Goal: Task Accomplishment & Management: Manage account settings

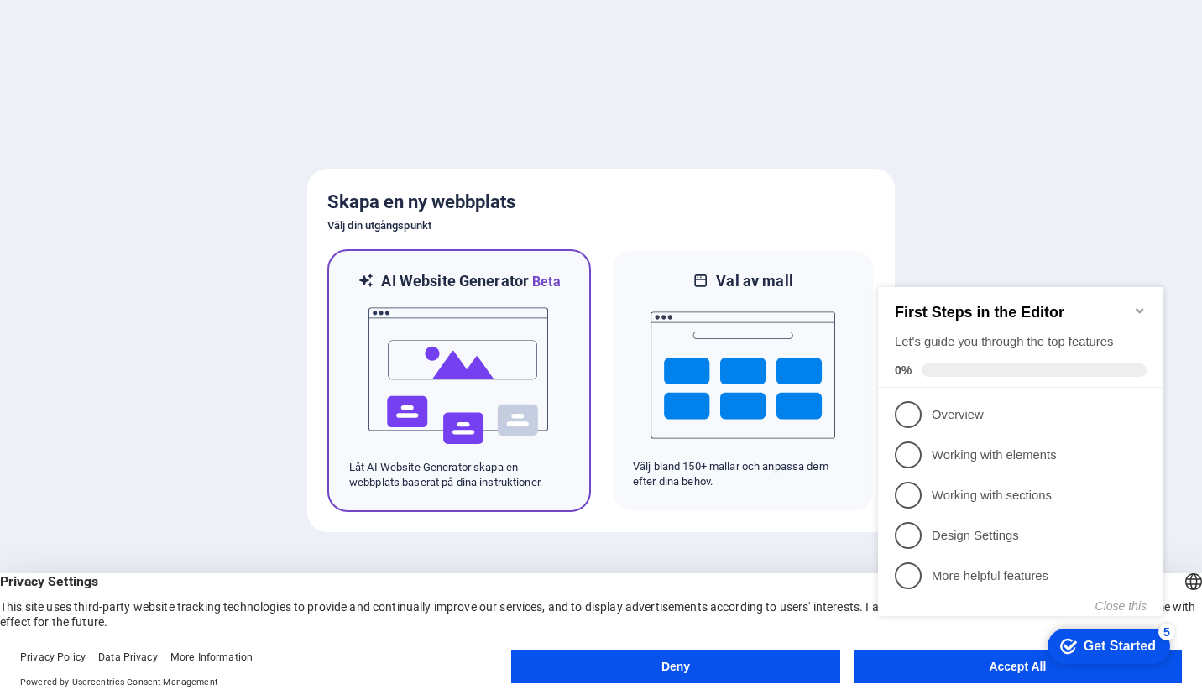
click at [479, 408] on img at bounding box center [459, 376] width 185 height 168
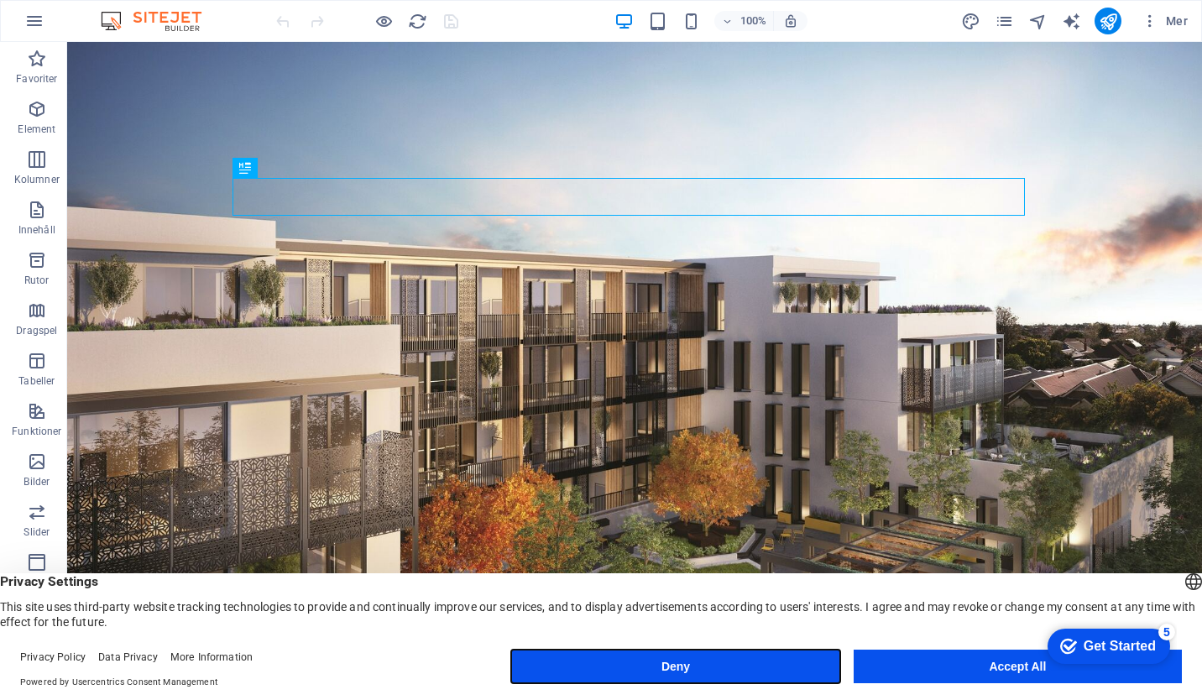
click at [758, 672] on button "Deny" at bounding box center [675, 667] width 328 height 34
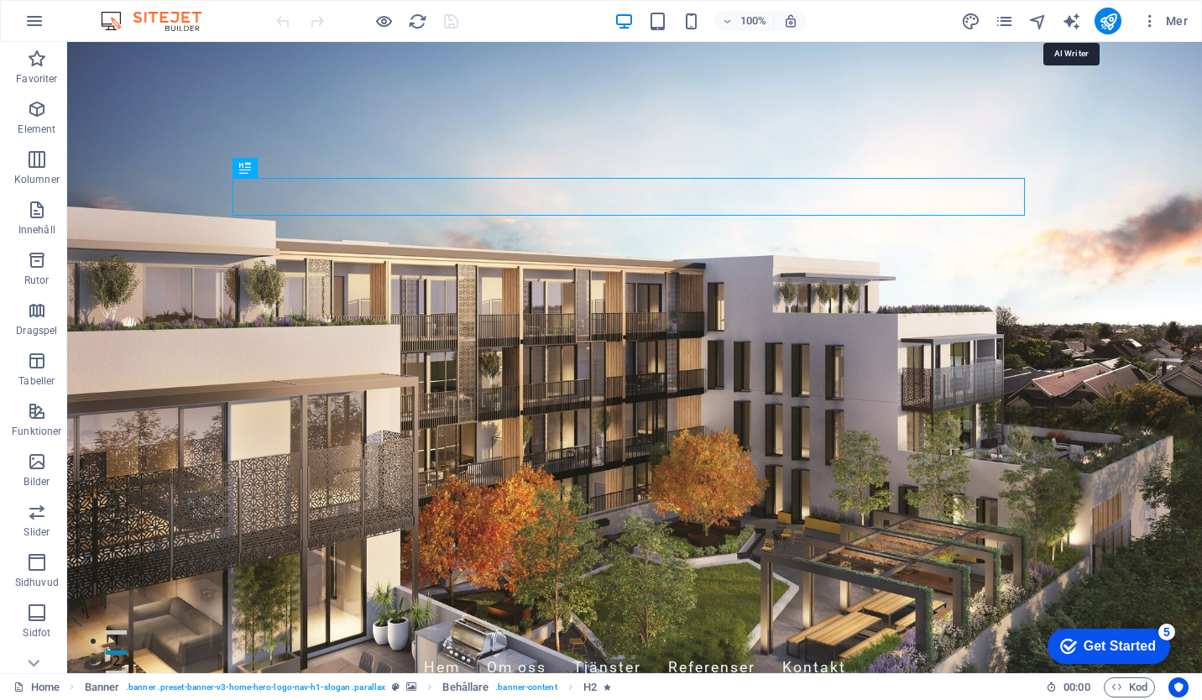
click at [1068, 21] on icon "text_generator" at bounding box center [1071, 21] width 19 height 19
select select "English"
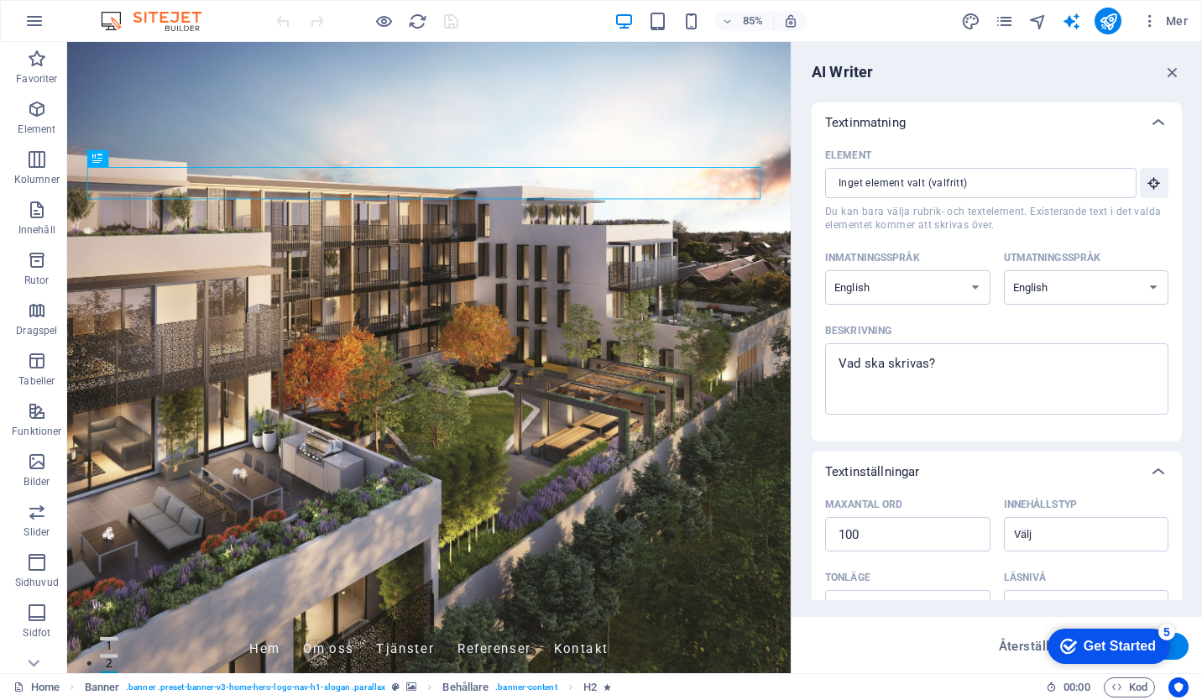
click at [35, 25] on icon "button" at bounding box center [34, 21] width 20 height 20
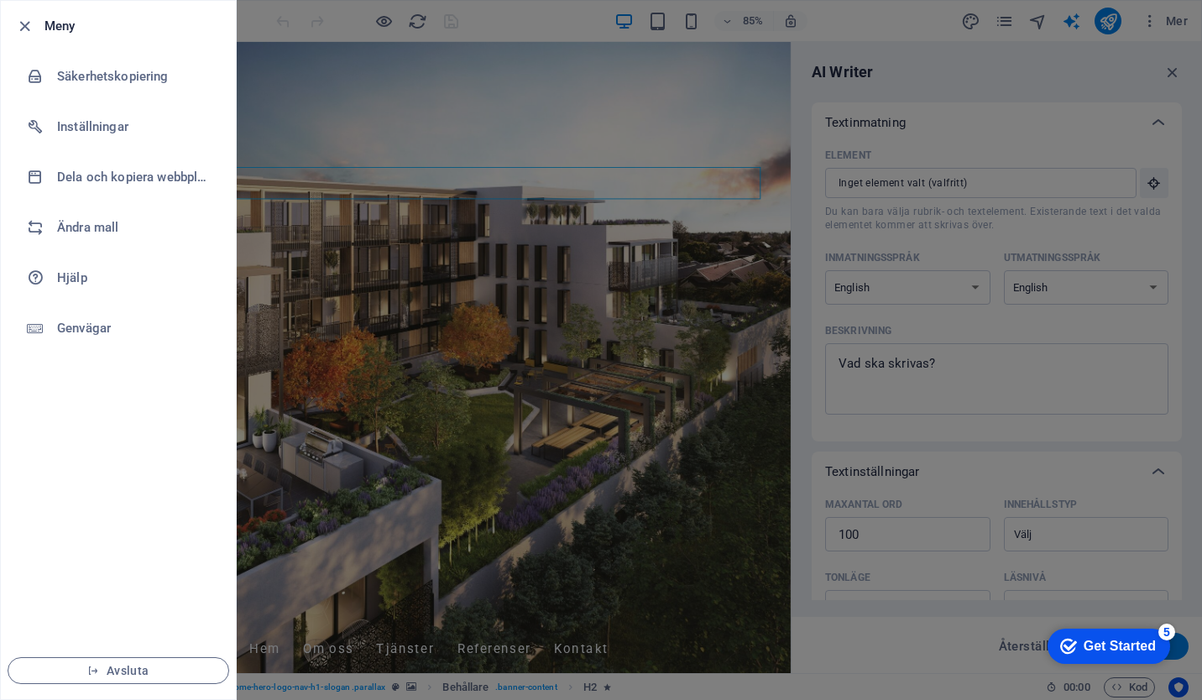
click at [21, 31] on icon "button" at bounding box center [24, 26] width 19 height 19
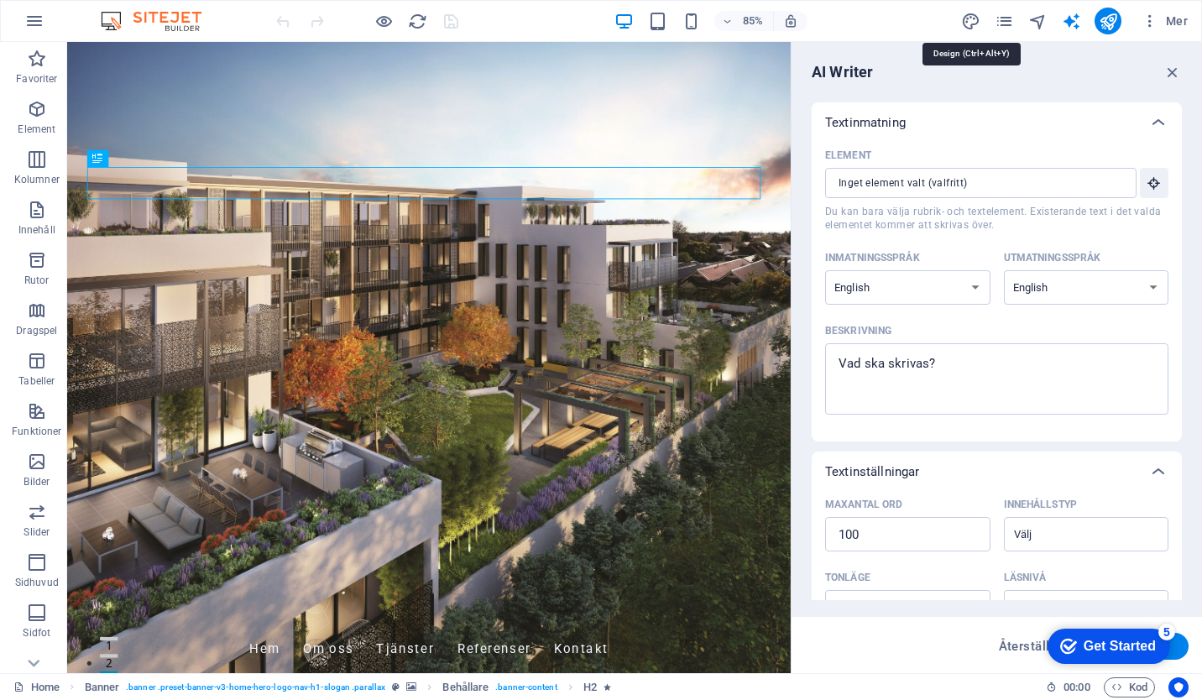
click at [971, 24] on icon "design" at bounding box center [970, 21] width 19 height 19
select select "px"
select select "200"
select select "px"
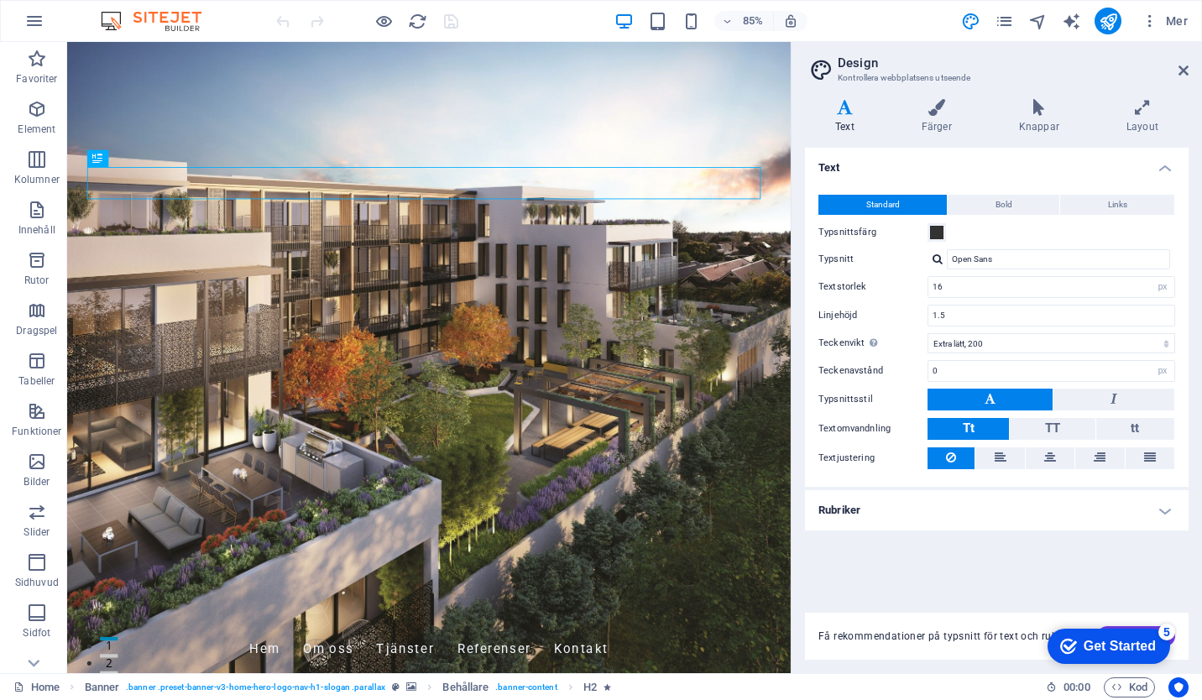
click at [1109, 647] on div "Get Started" at bounding box center [1119, 646] width 72 height 15
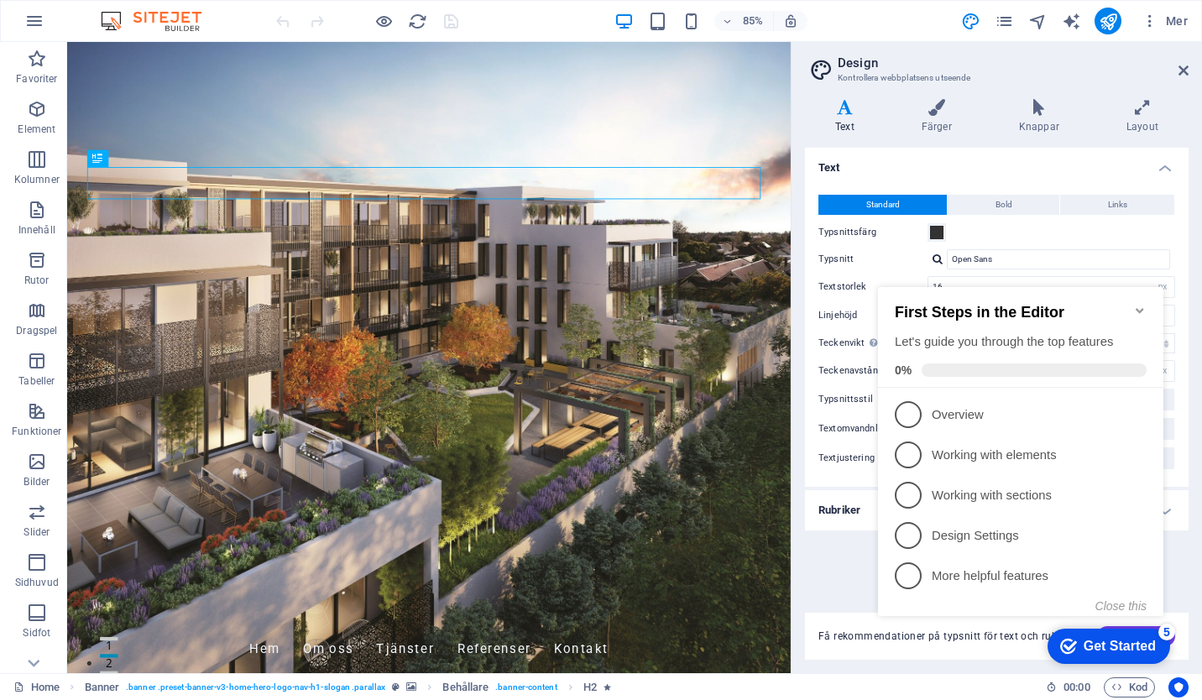
click at [906, 413] on span "1" at bounding box center [908, 414] width 27 height 27
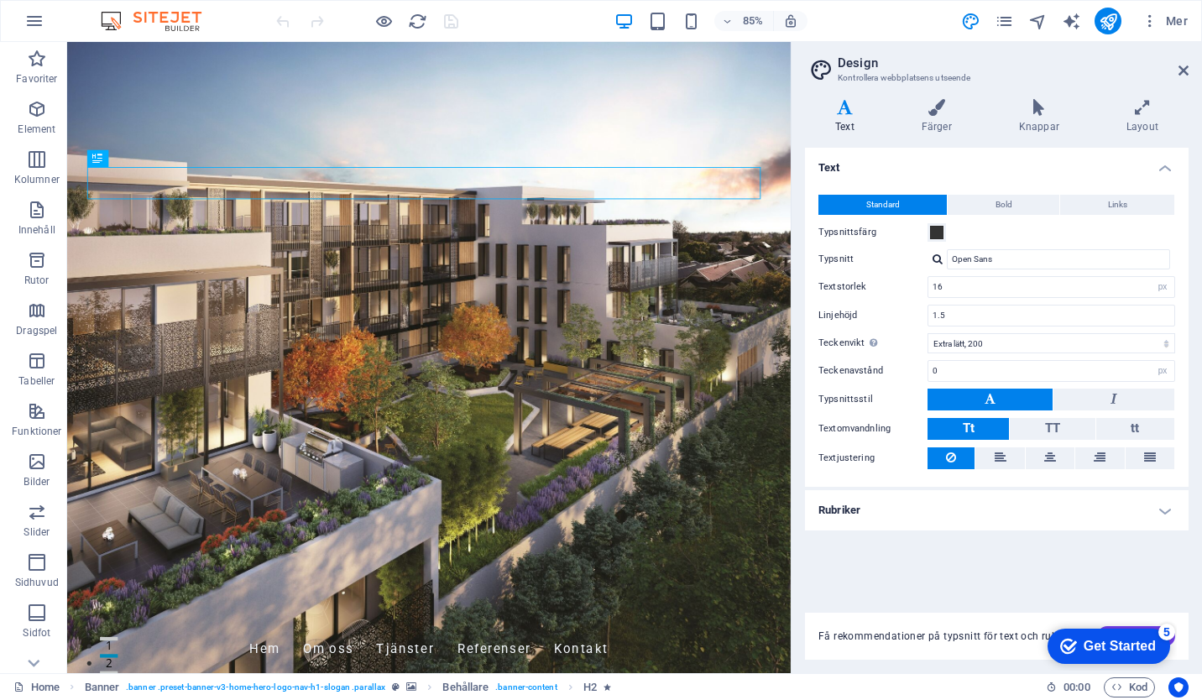
click at [1091, 650] on div "Get Started" at bounding box center [1119, 646] width 72 height 15
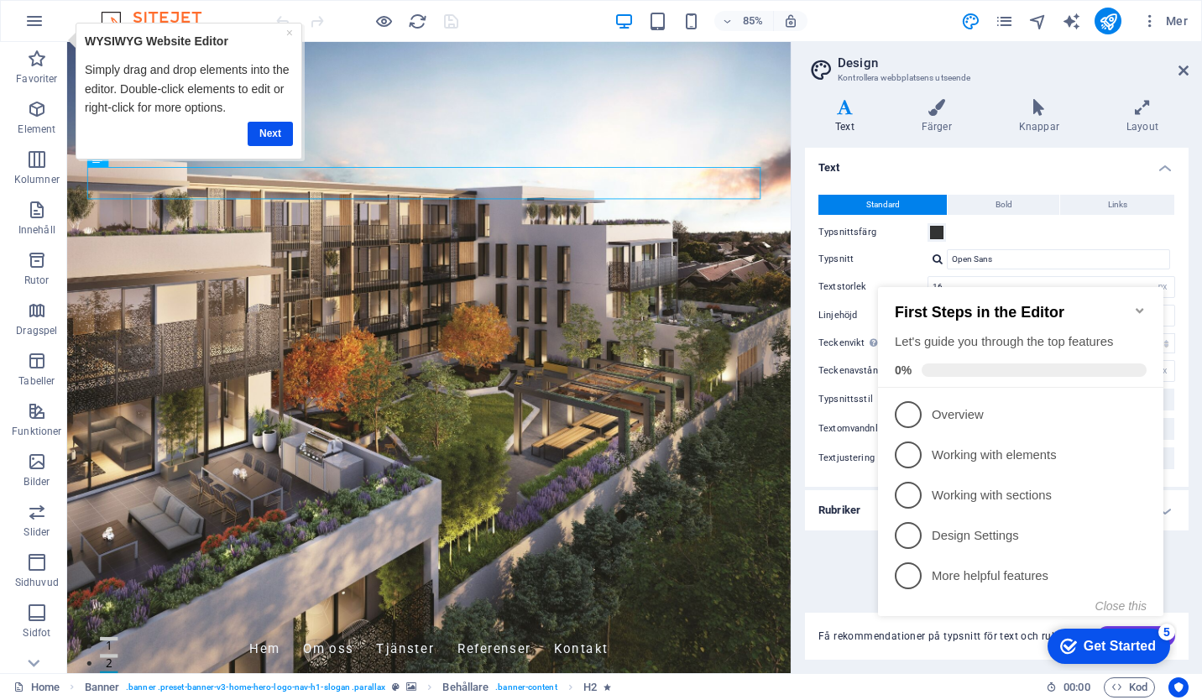
click at [915, 537] on span "4" at bounding box center [908, 535] width 27 height 27
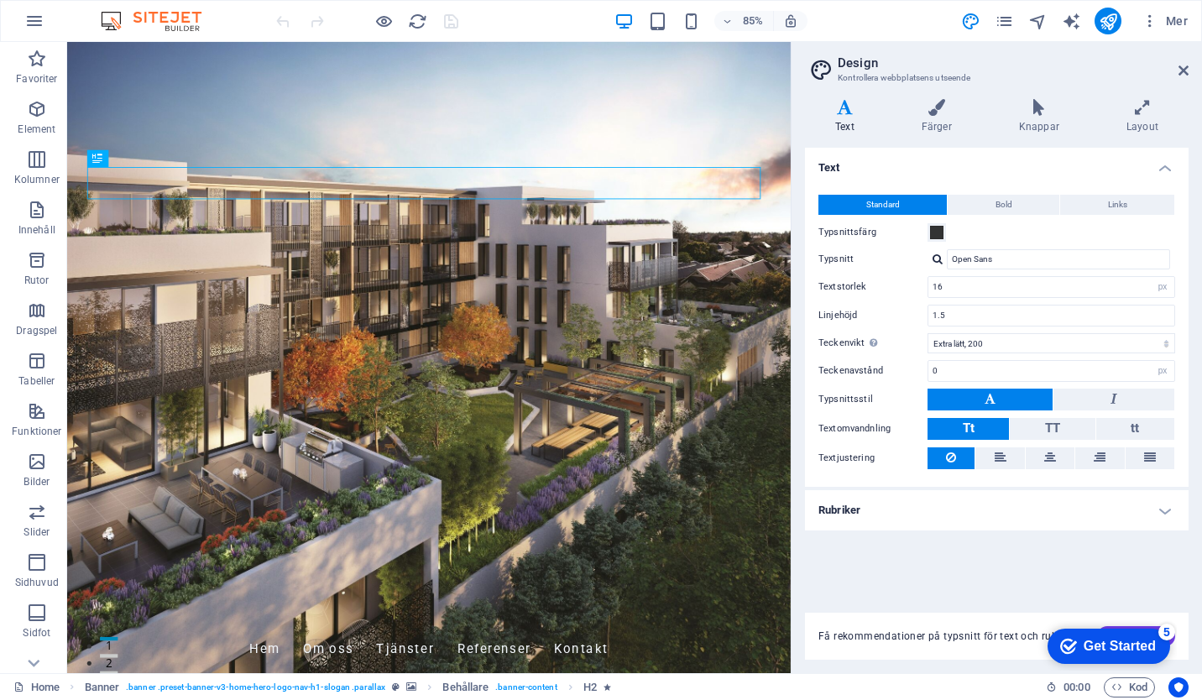
click at [1149, 25] on icon "button" at bounding box center [1149, 21] width 17 height 17
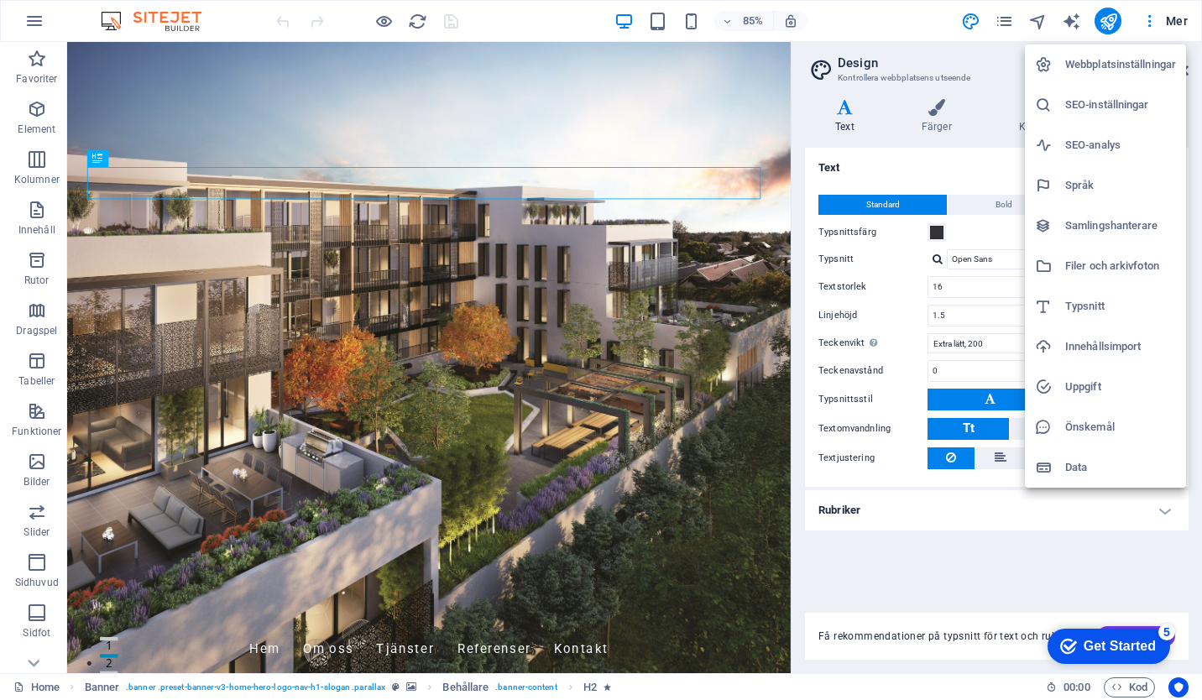
click at [1114, 25] on div at bounding box center [601, 350] width 1202 height 700
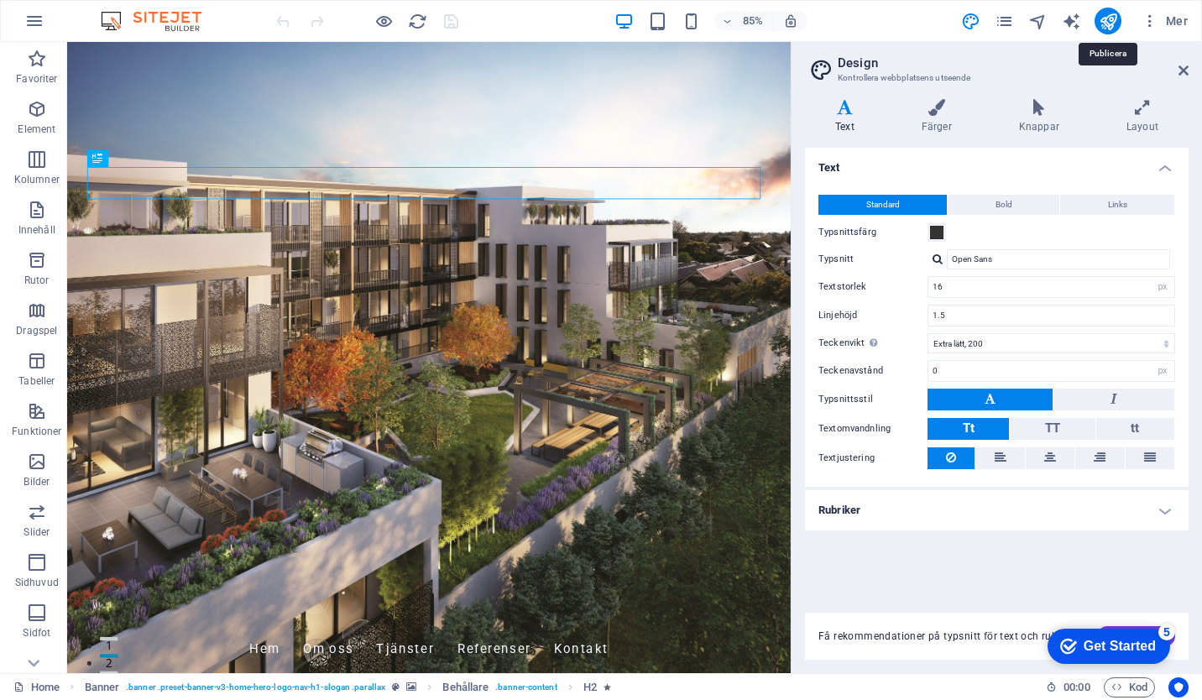
click at [1114, 25] on icon "publish" at bounding box center [1108, 21] width 19 height 19
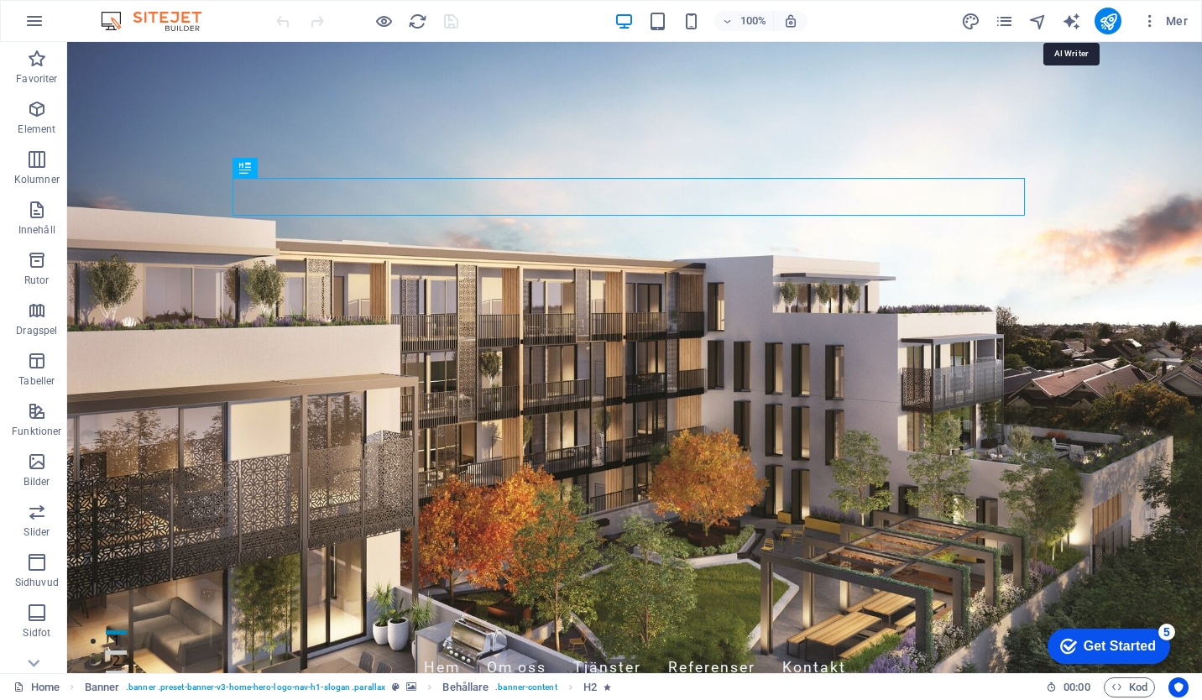
click at [1076, 17] on icon "text_generator" at bounding box center [1071, 21] width 19 height 19
select select "English"
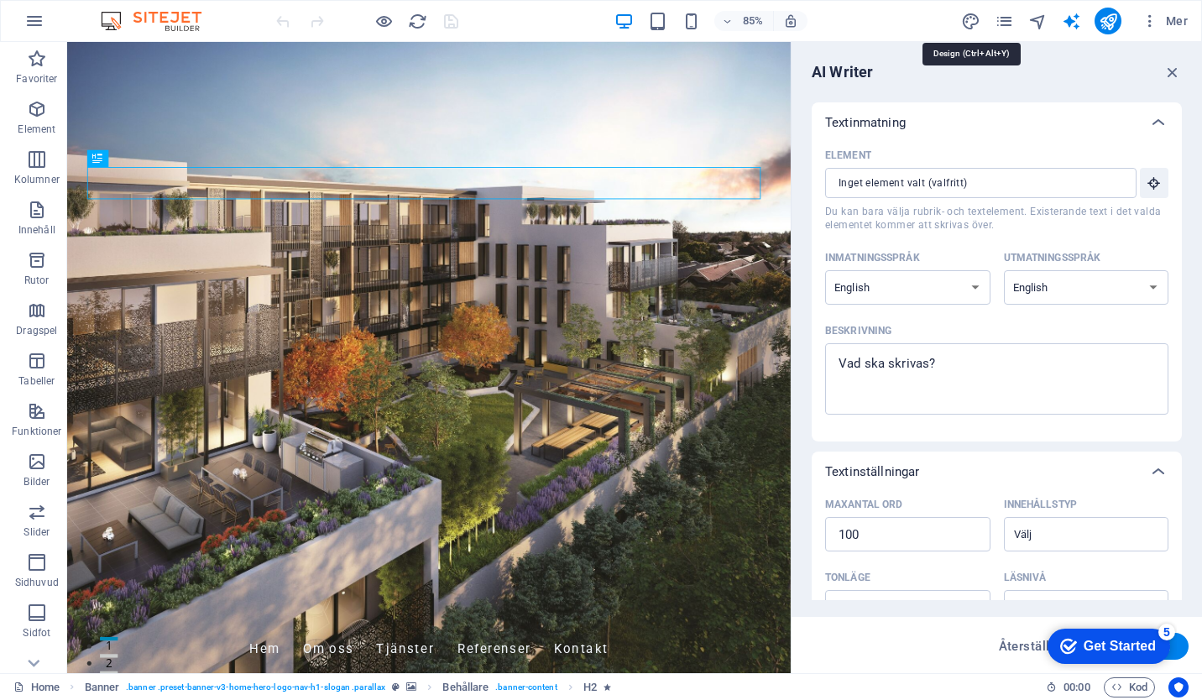
click at [974, 20] on icon "design" at bounding box center [970, 21] width 19 height 19
select select "px"
select select "200"
select select "px"
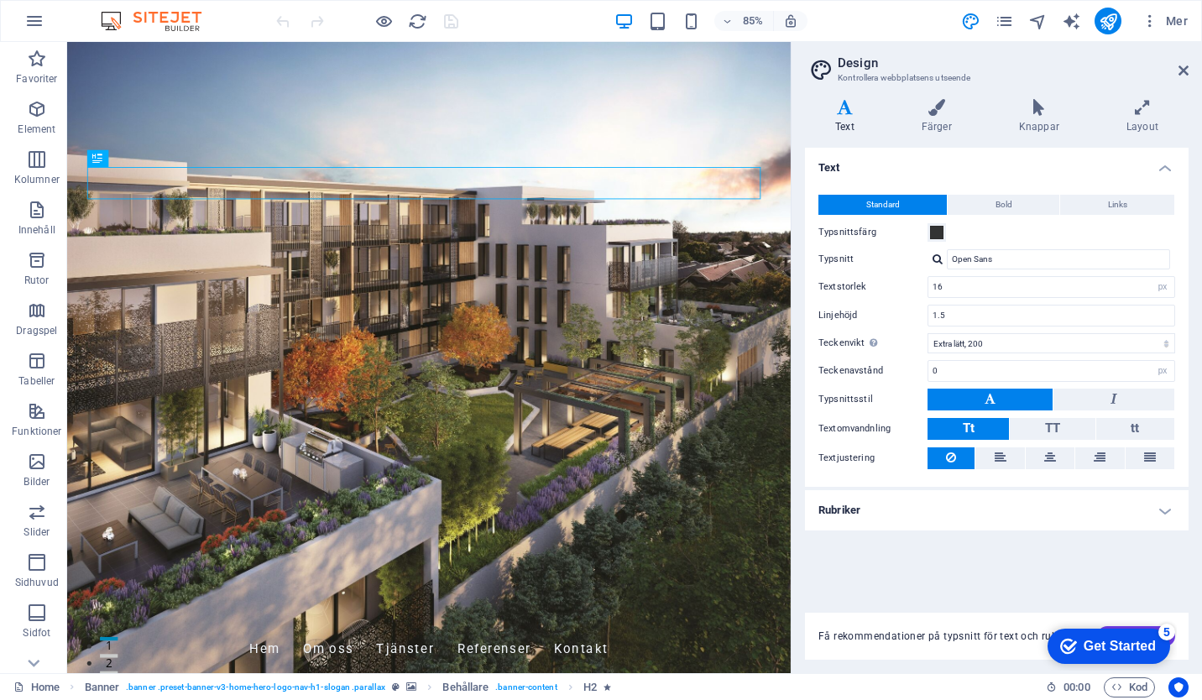
click at [1148, 111] on icon at bounding box center [1142, 107] width 92 height 17
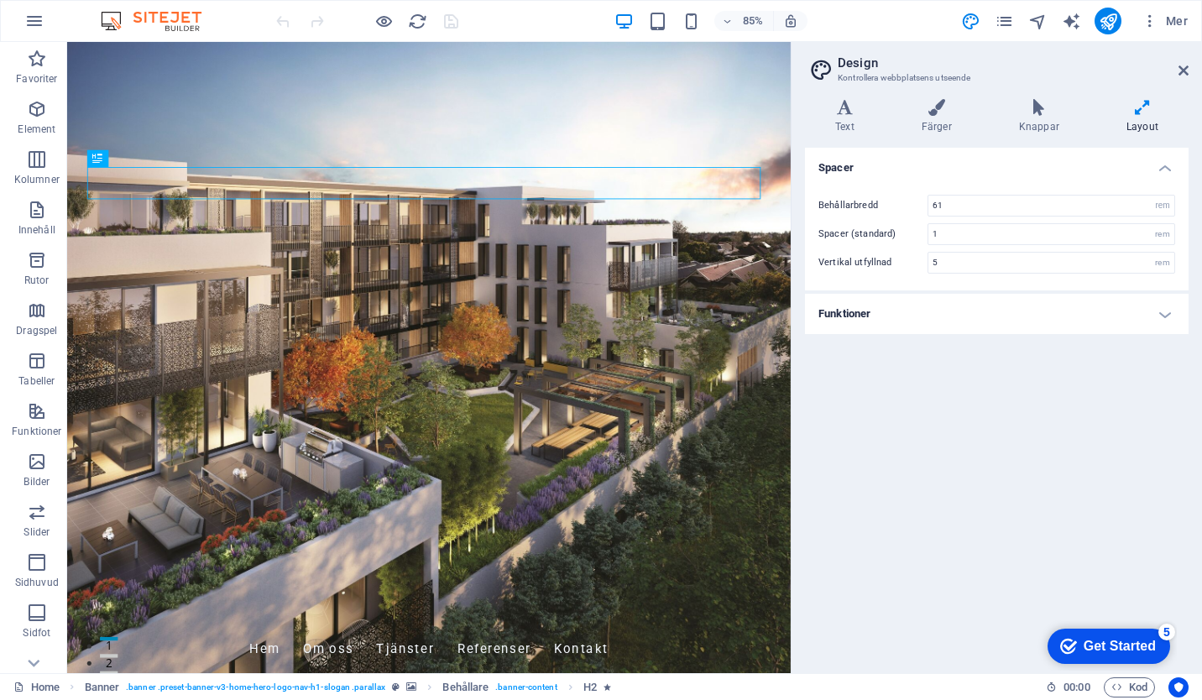
click at [852, 123] on h4 "Text" at bounding box center [848, 116] width 86 height 35
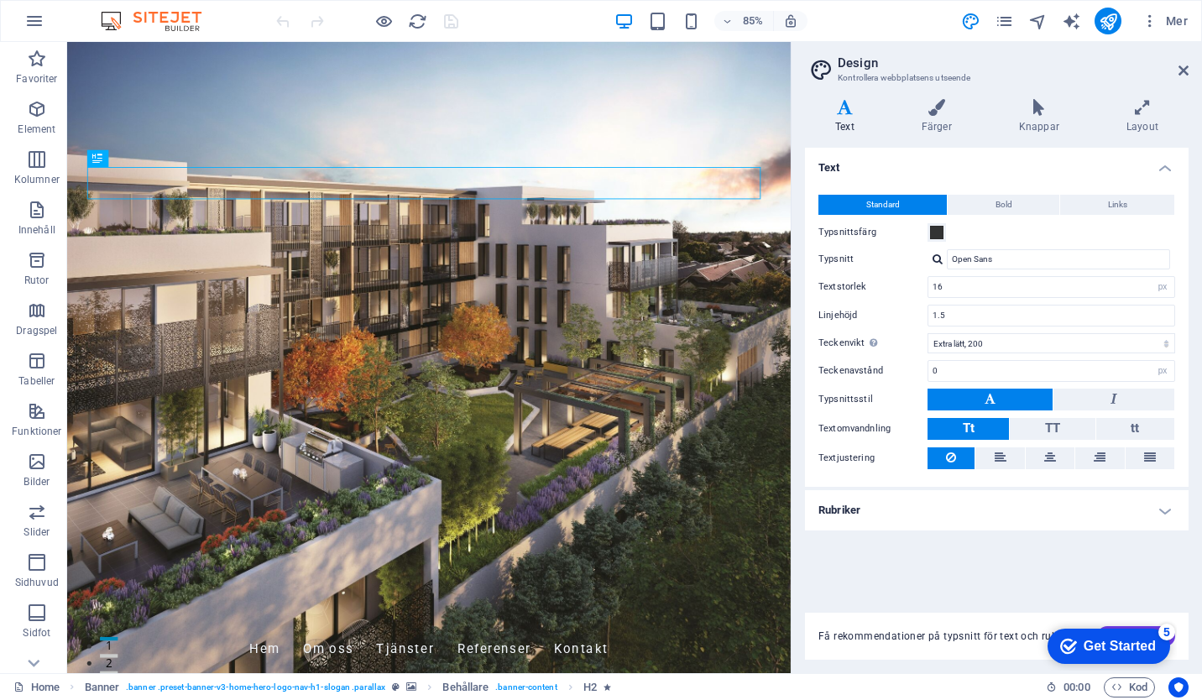
scroll to position [124, 0]
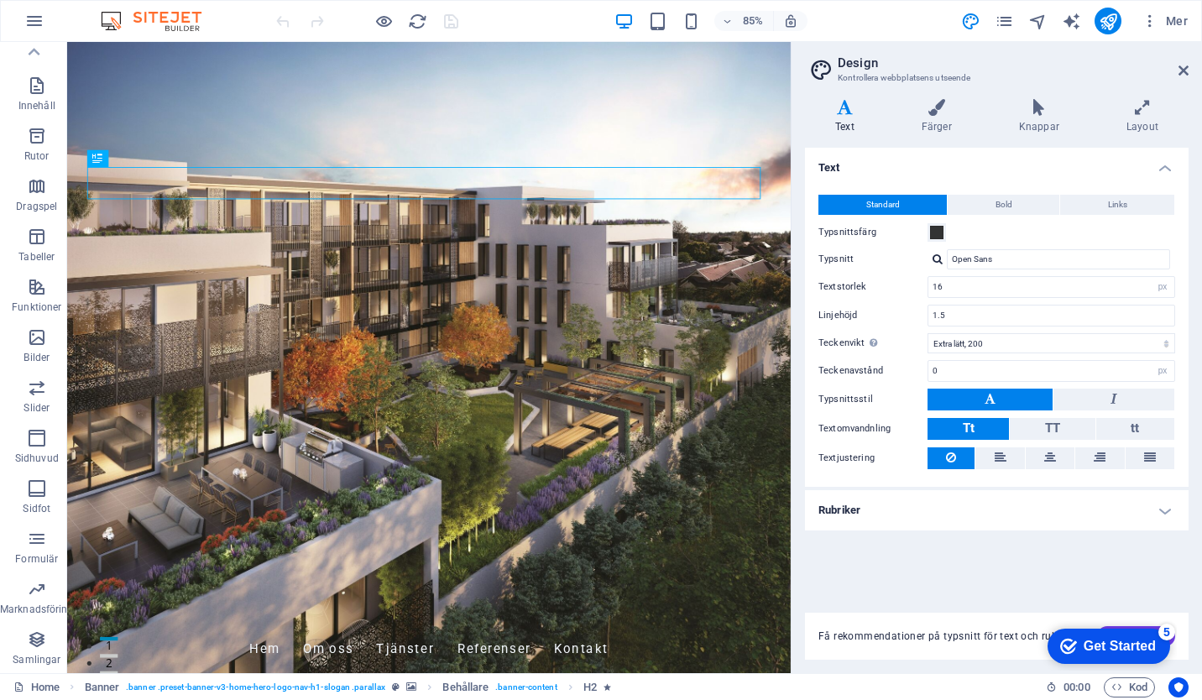
click at [34, 55] on icon at bounding box center [33, 51] width 23 height 23
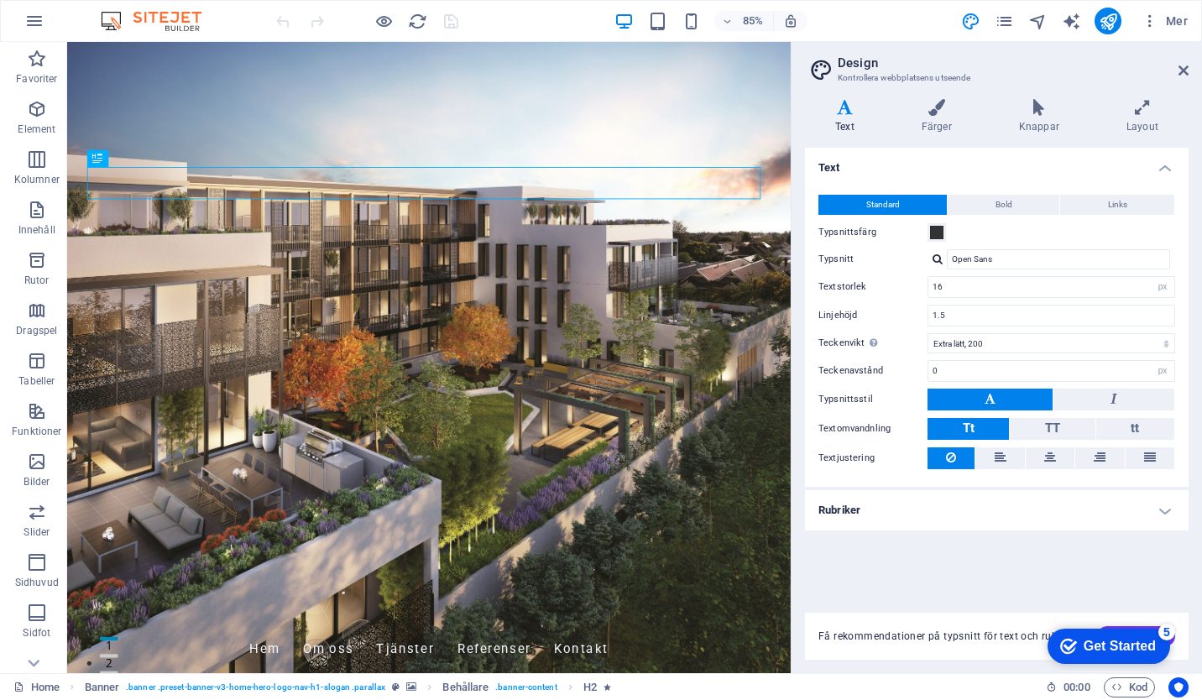
click at [34, 14] on icon "button" at bounding box center [34, 21] width 20 height 20
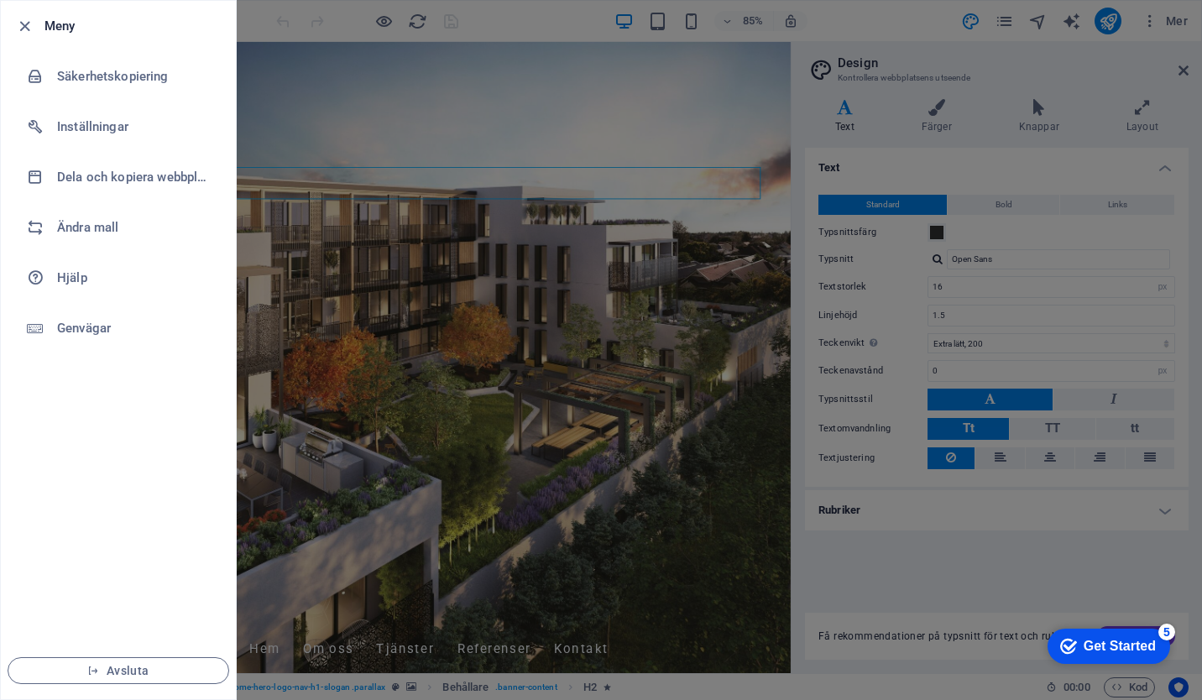
click at [56, 27] on h6 "Meny" at bounding box center [133, 26] width 178 height 20
click at [598, 378] on div at bounding box center [601, 350] width 1202 height 700
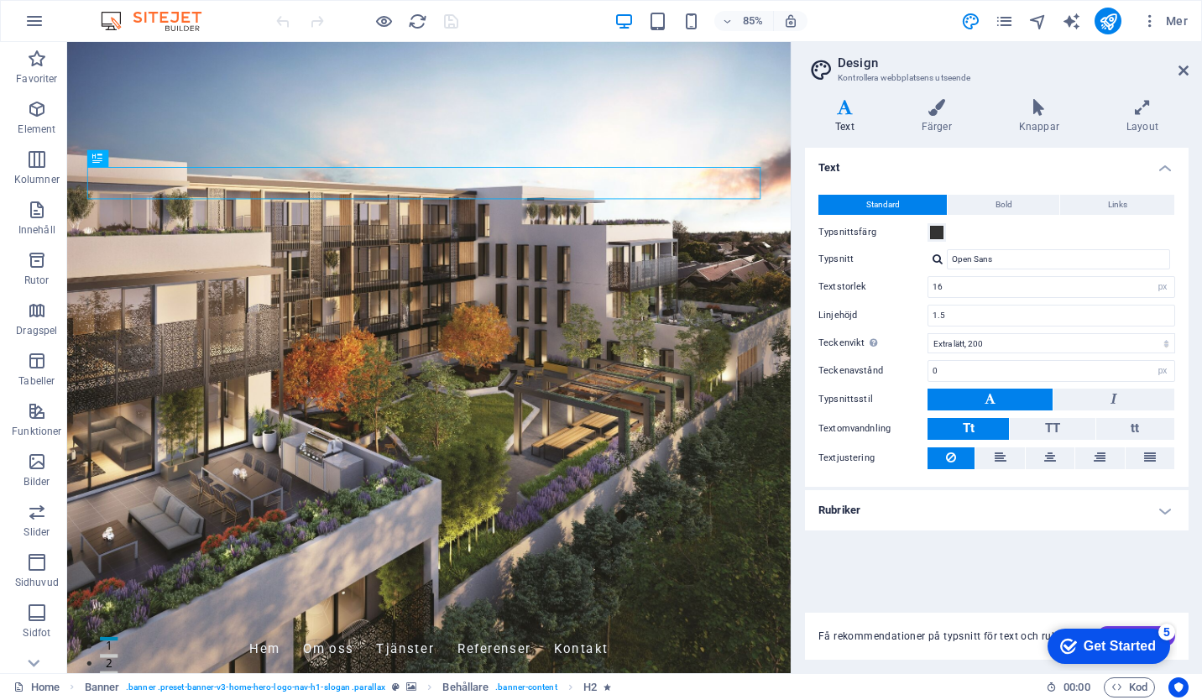
click at [1145, 20] on icon "button" at bounding box center [1149, 21] width 17 height 17
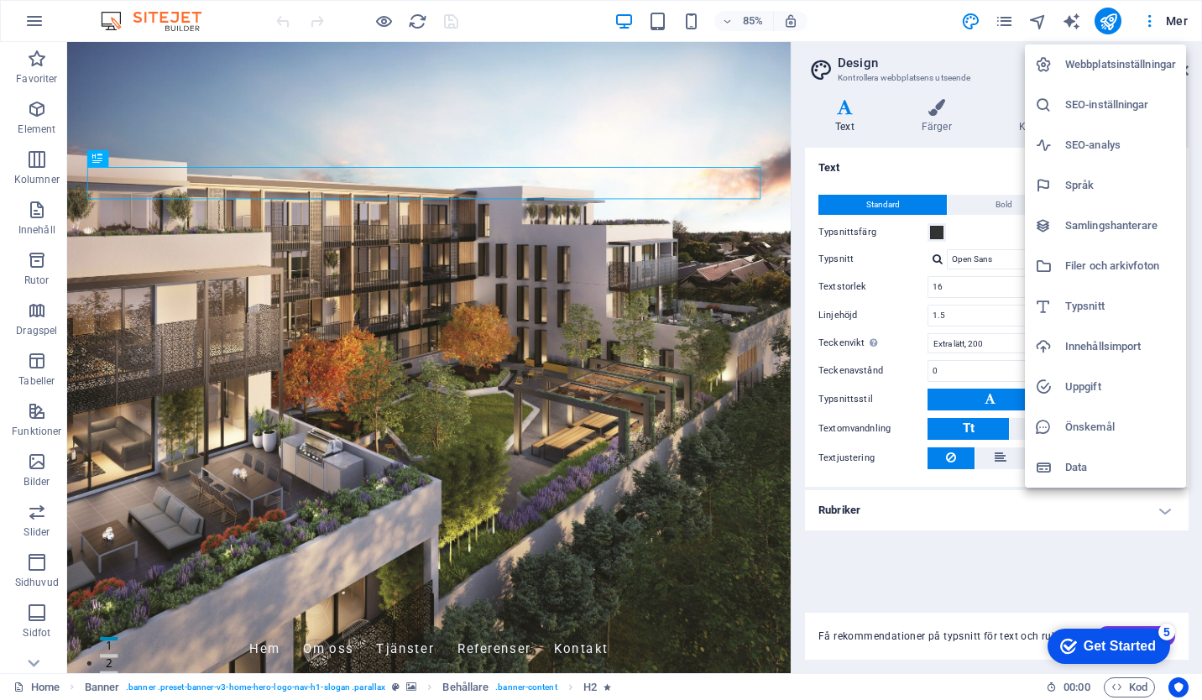
click at [1148, 21] on div at bounding box center [601, 350] width 1202 height 700
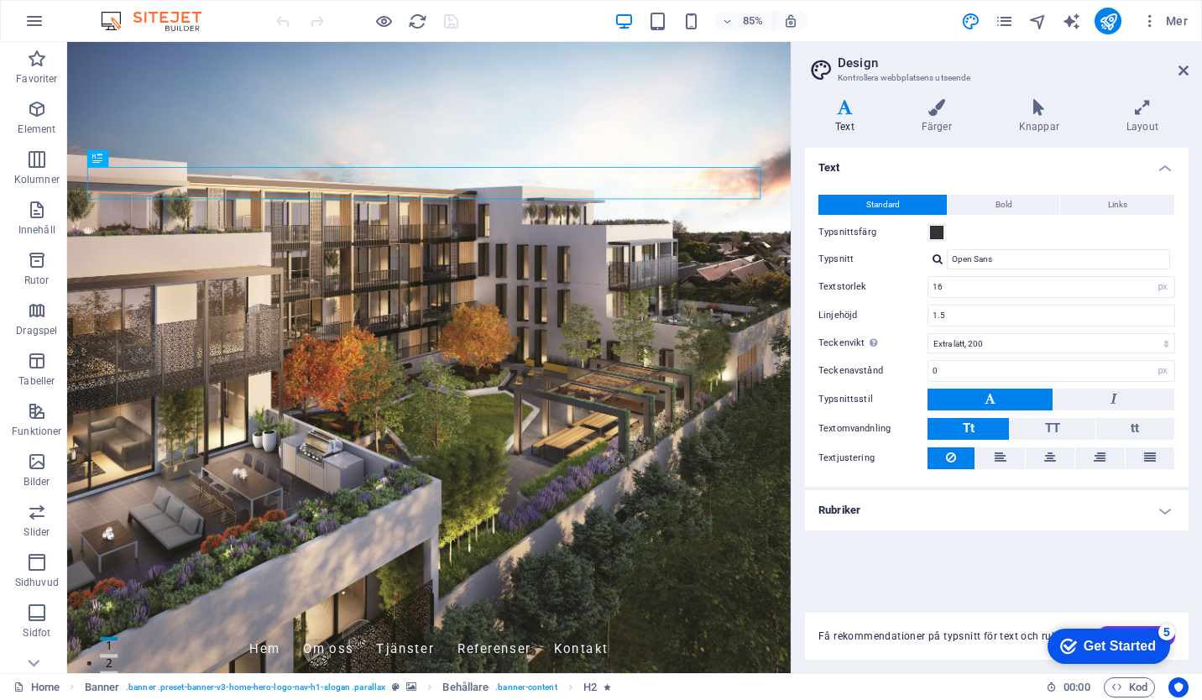
click at [162, 19] on img at bounding box center [160, 21] width 126 height 20
click at [102, 16] on img at bounding box center [160, 21] width 126 height 20
click at [19, 22] on button "button" at bounding box center [34, 21] width 40 height 40
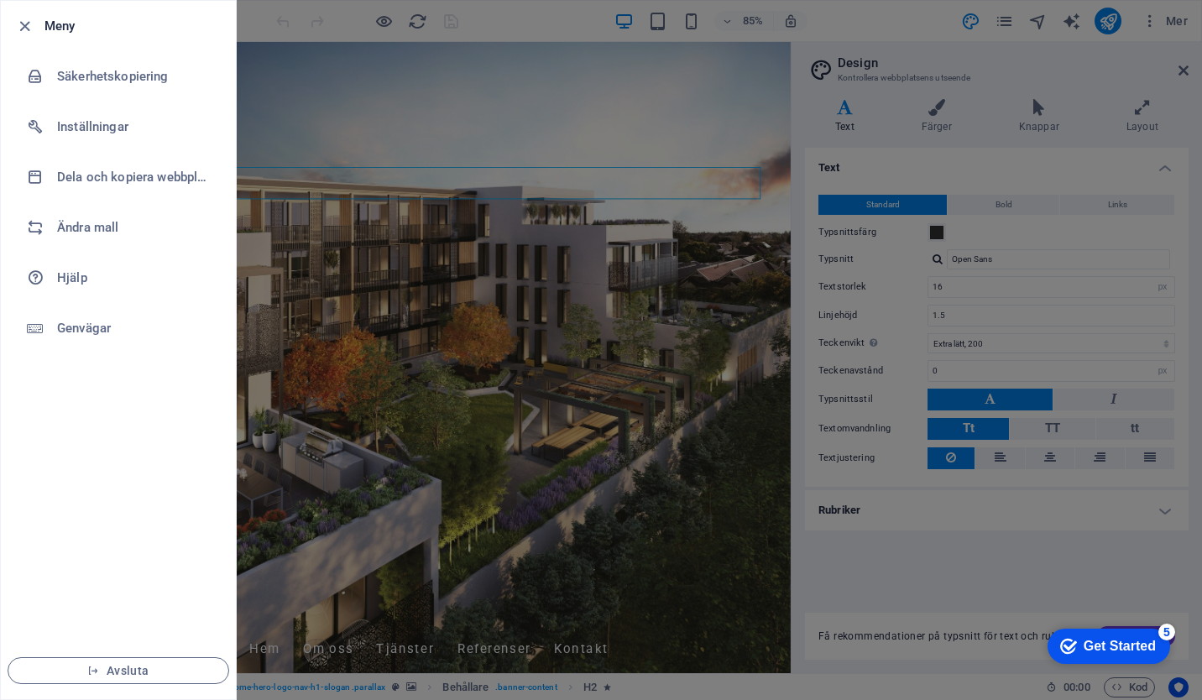
click at [91, 222] on h6 "Ändra mall" at bounding box center [134, 227] width 155 height 20
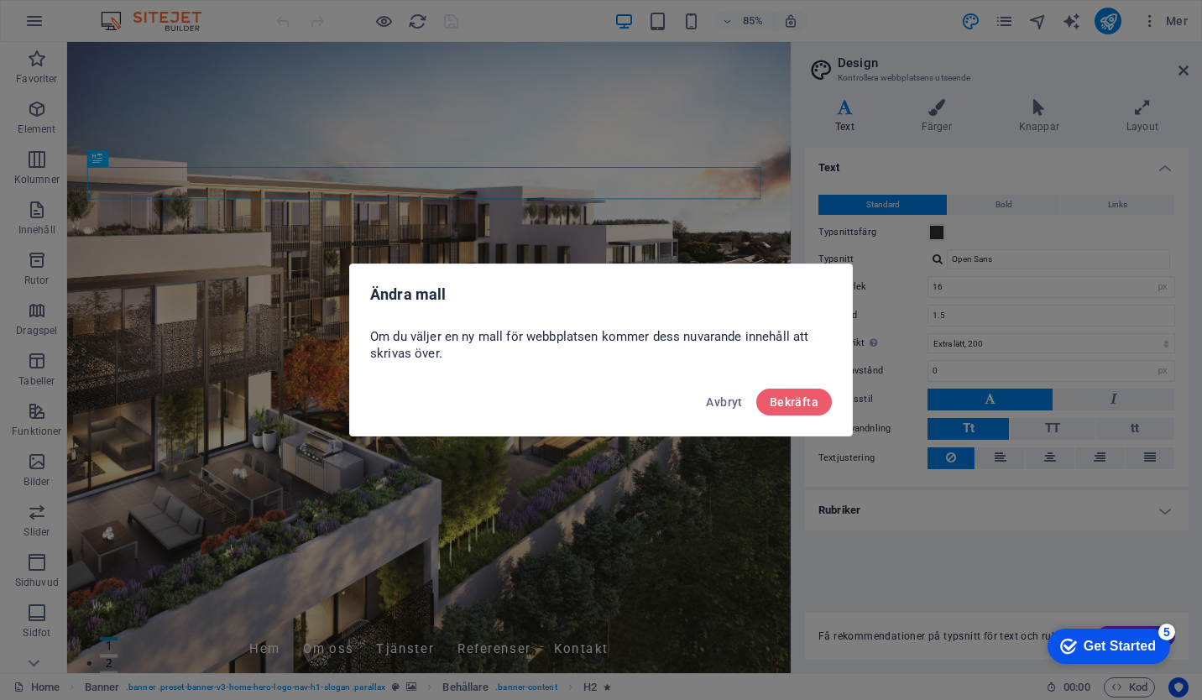
click at [794, 401] on span "Bekräfta" at bounding box center [794, 401] width 49 height 13
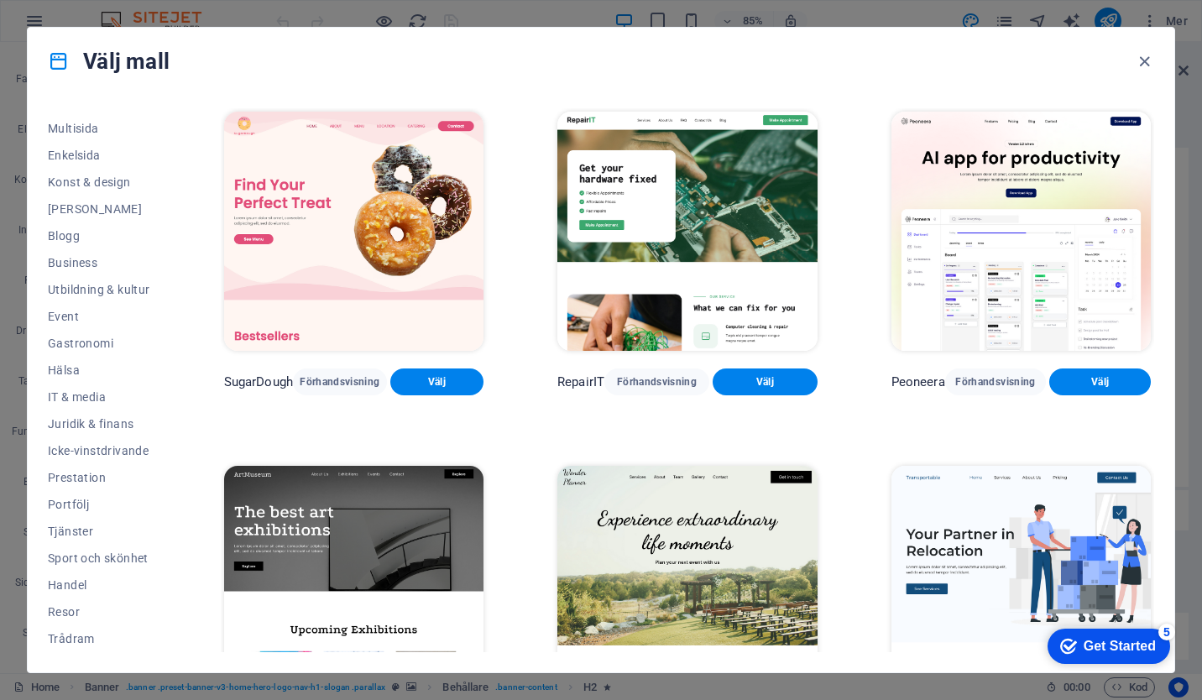
click at [1115, 640] on div "Get Started" at bounding box center [1119, 646] width 72 height 15
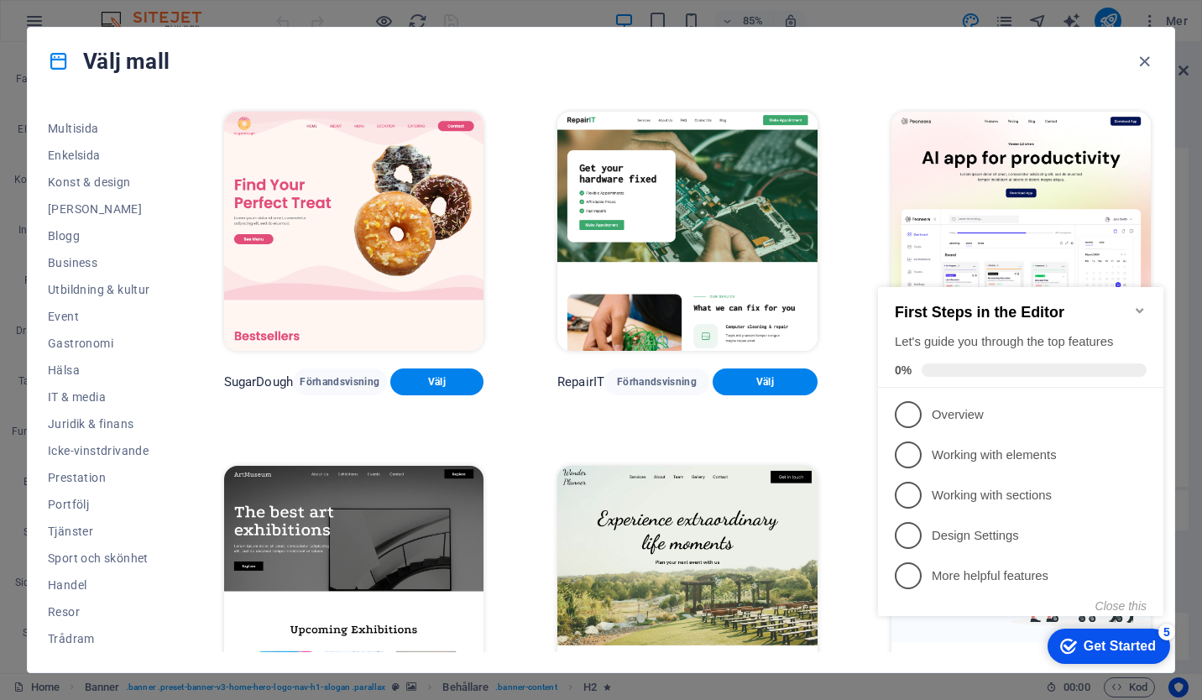
click at [1115, 640] on div "Get Started" at bounding box center [1119, 646] width 72 height 15
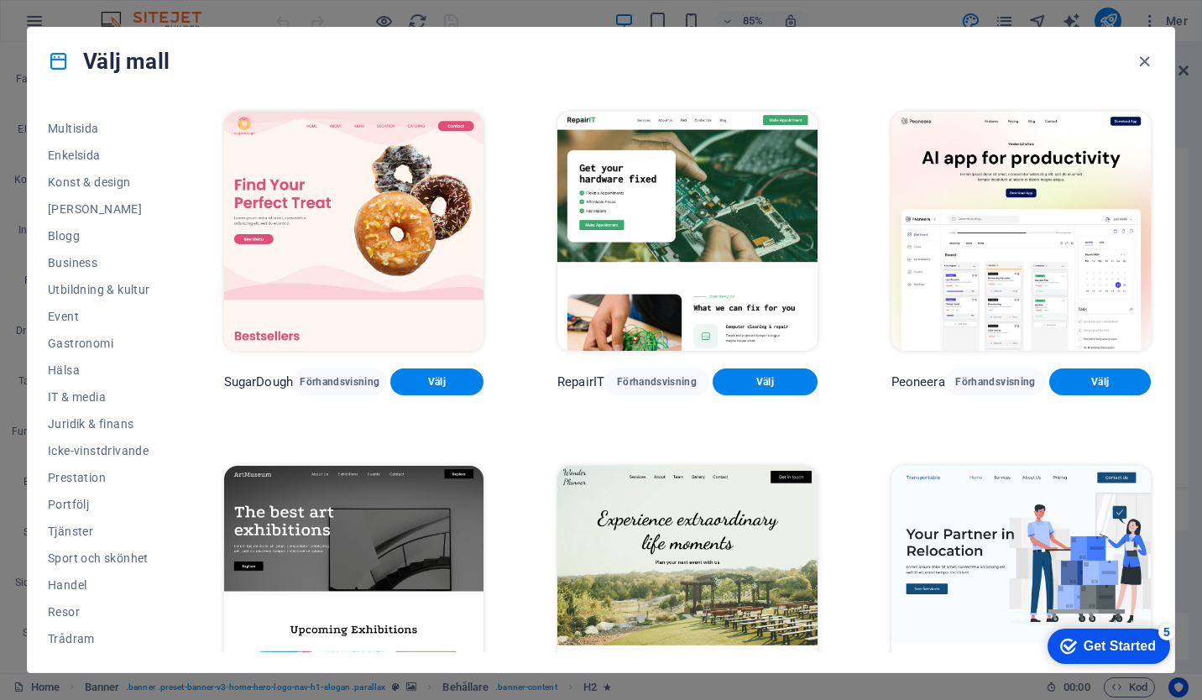
click at [1146, 64] on icon "button" at bounding box center [1144, 61] width 19 height 19
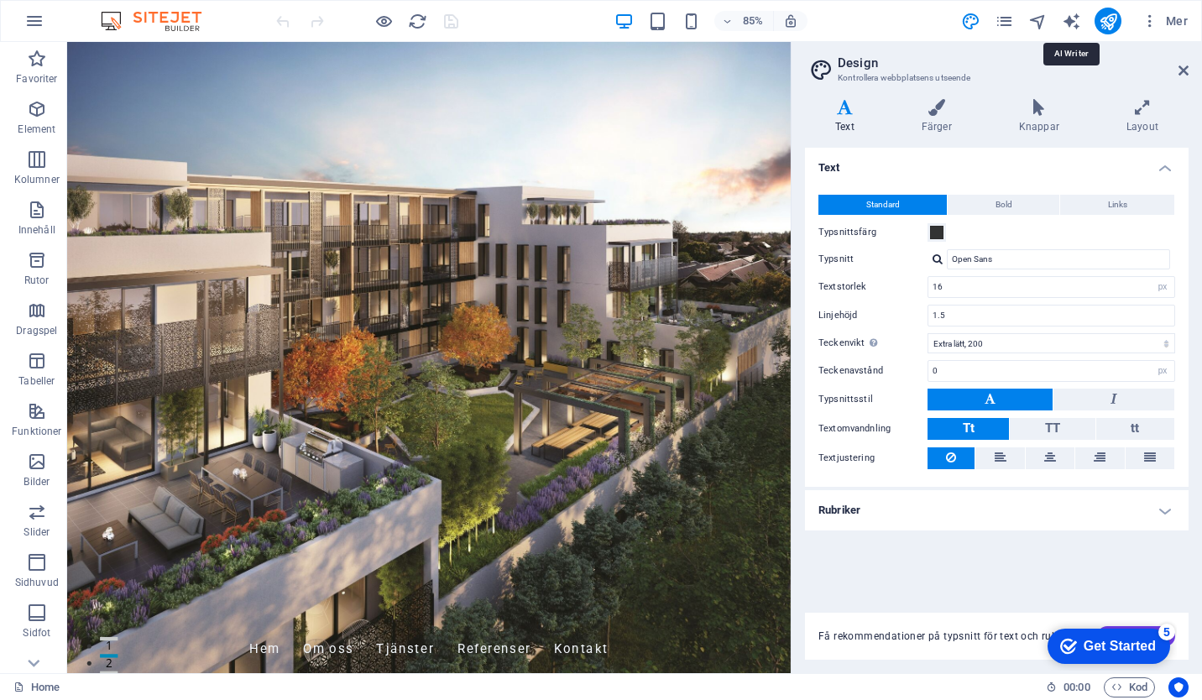
click at [1073, 26] on icon "text_generator" at bounding box center [1071, 21] width 19 height 19
select select "English"
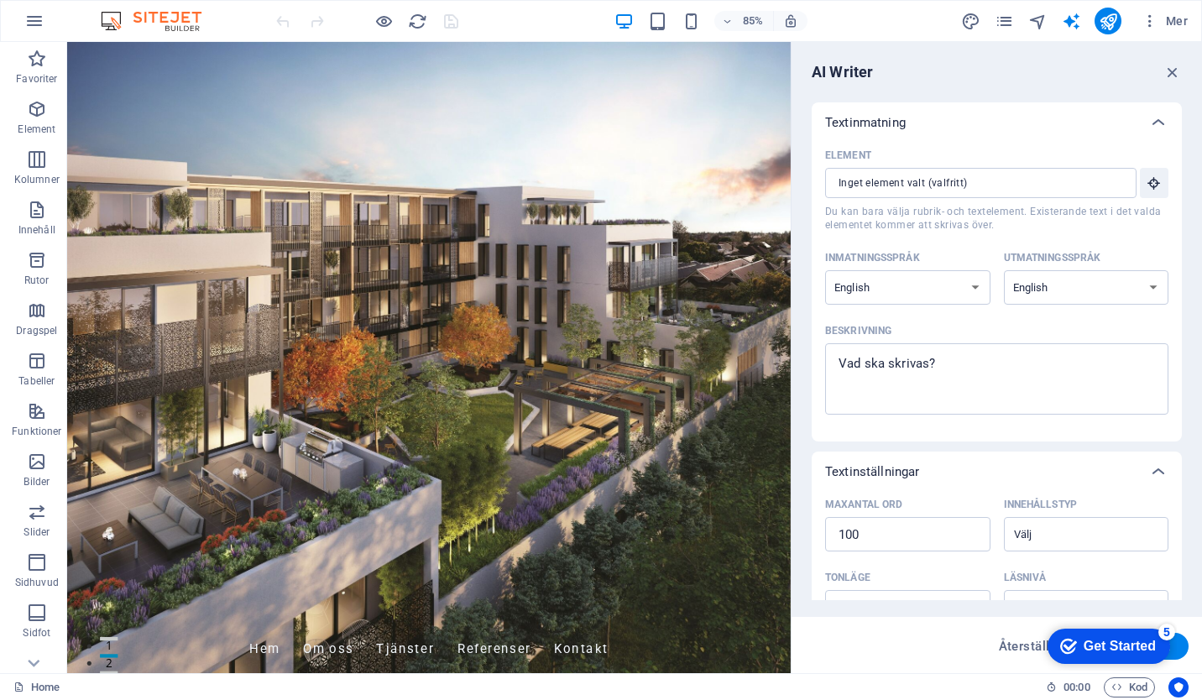
click at [1175, 69] on icon "button" at bounding box center [1172, 72] width 18 height 18
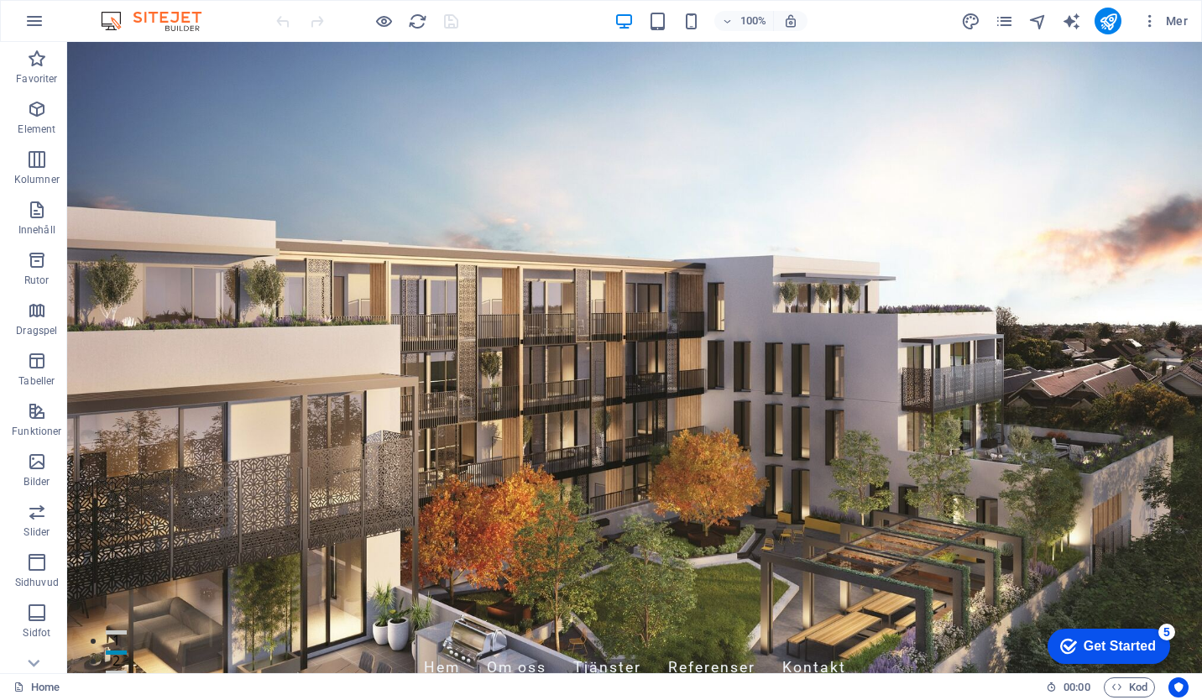
click at [1076, 31] on div "Mer" at bounding box center [1077, 21] width 234 height 27
click at [1066, 14] on icon "text_generator" at bounding box center [1071, 21] width 19 height 19
select select "English"
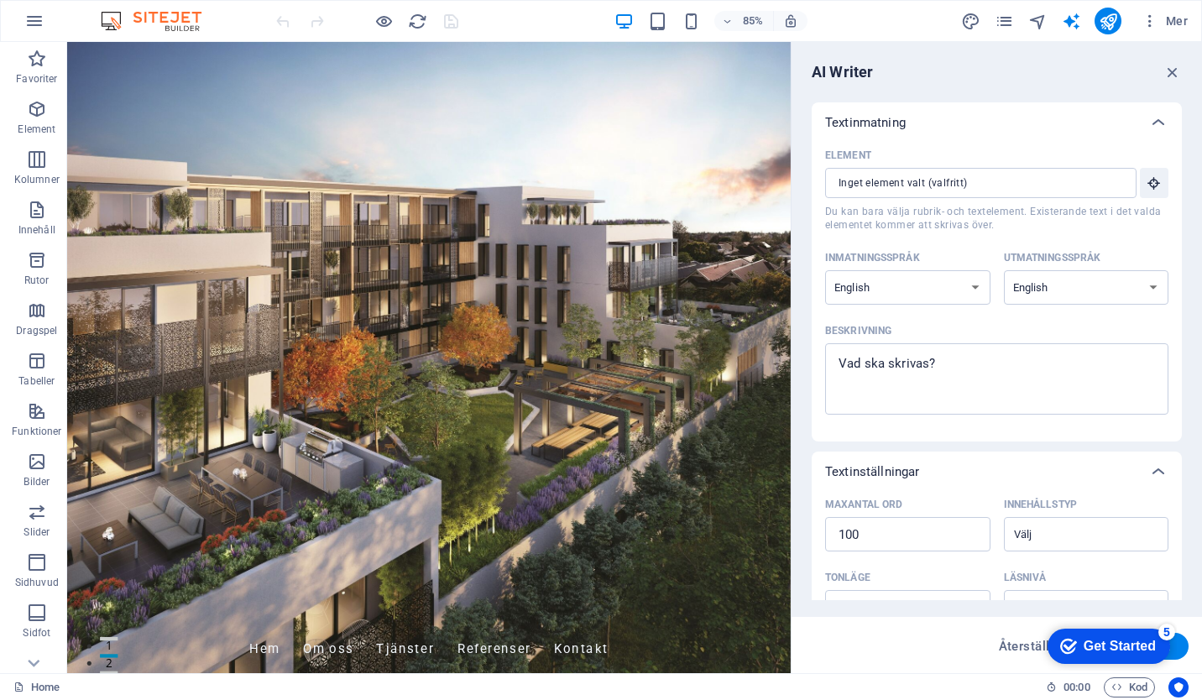
click at [949, 191] on input "Element ​ Du kan bara välja rubrik- och textelement. Existerande text i det val…" at bounding box center [975, 183] width 300 height 30
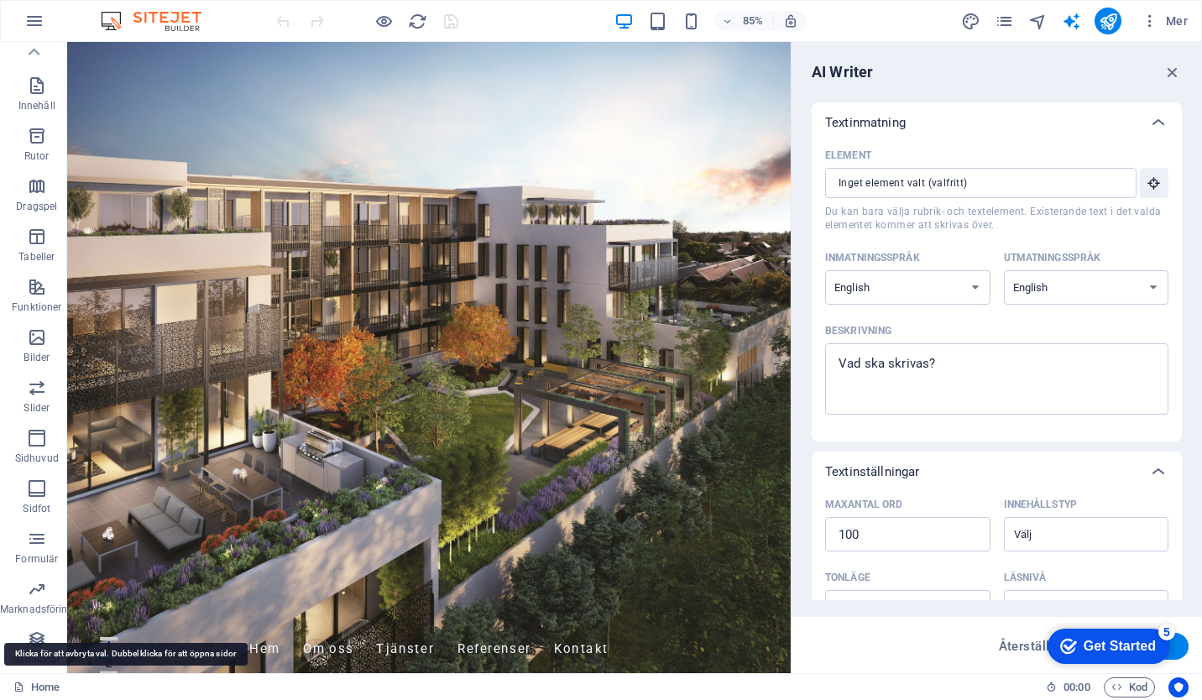
click at [37, 686] on link "Home" at bounding box center [36, 687] width 46 height 20
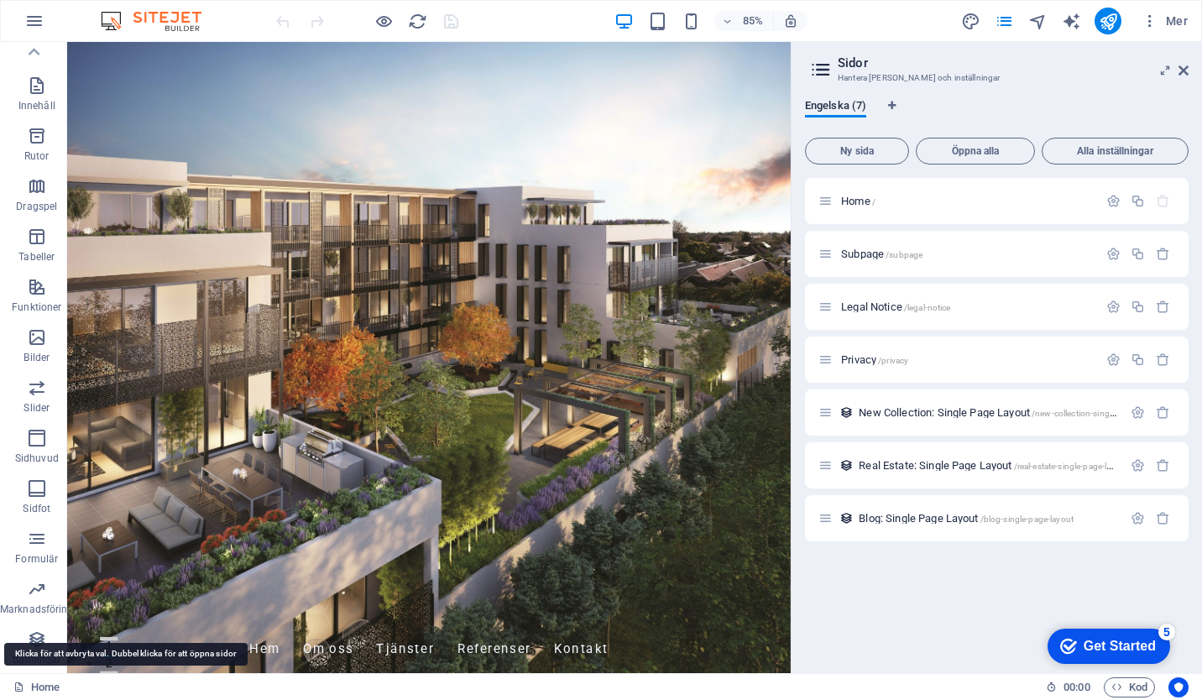
click at [37, 686] on link "Home" at bounding box center [36, 687] width 46 height 20
click at [1179, 70] on icon at bounding box center [1183, 70] width 10 height 13
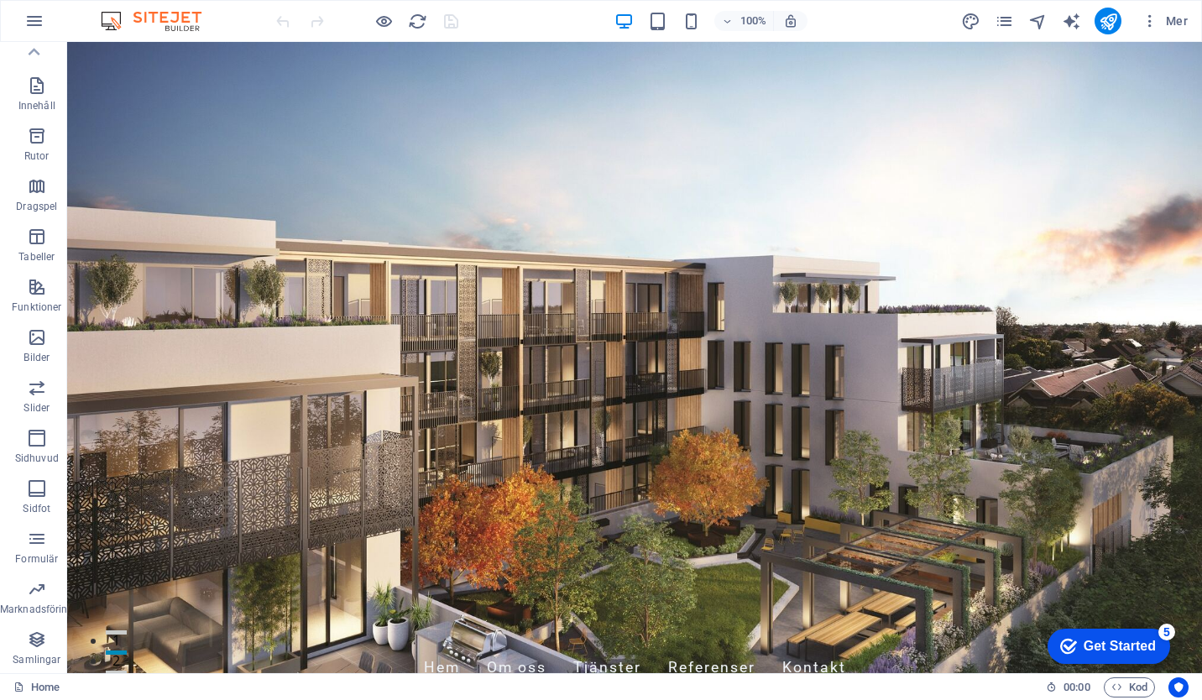
click at [39, 24] on icon "button" at bounding box center [34, 21] width 20 height 20
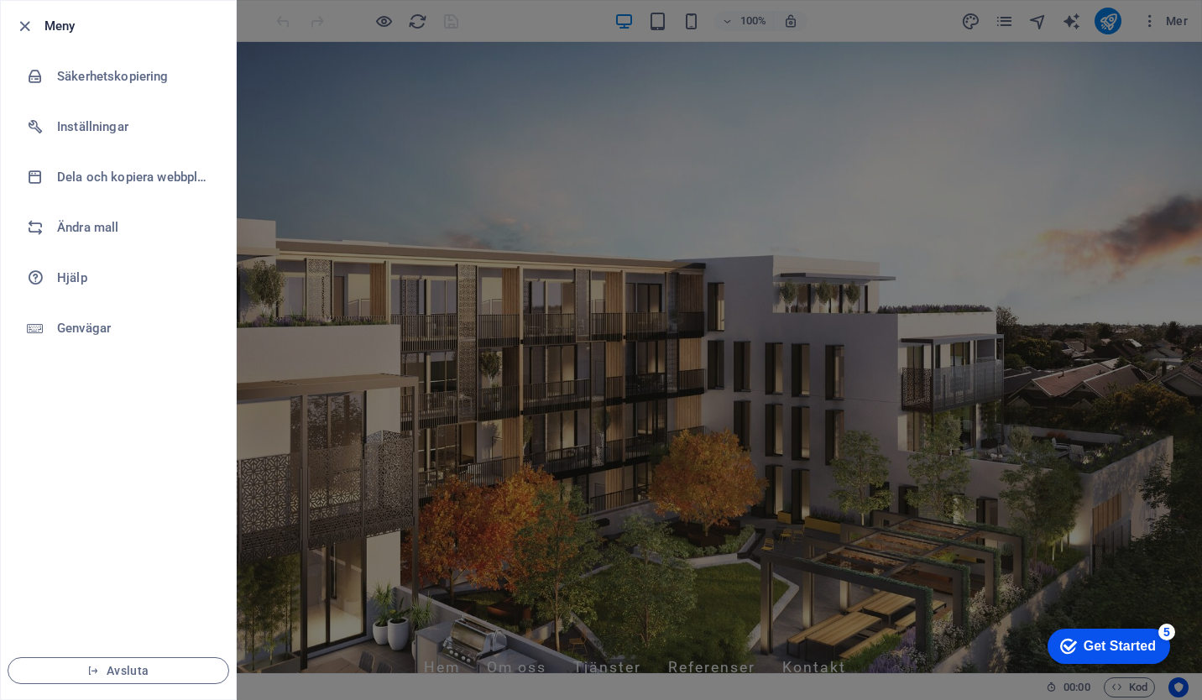
click at [99, 119] on h6 "Inställningar" at bounding box center [134, 127] width 155 height 20
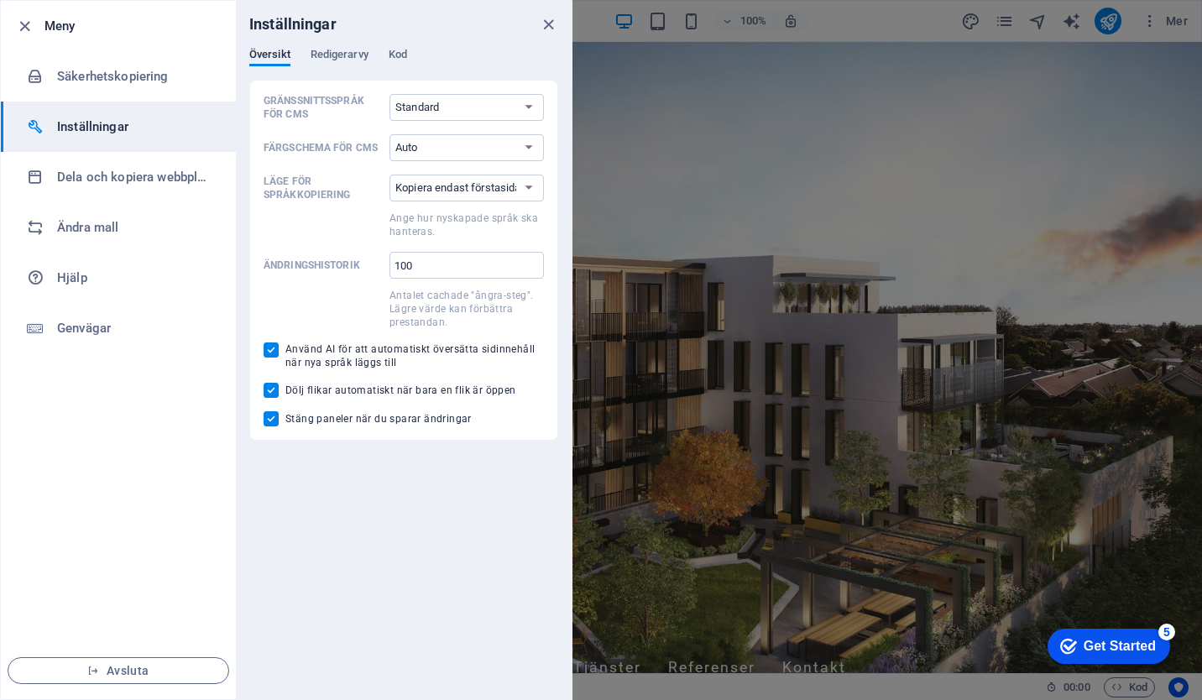
click at [82, 218] on h6 "Ändra mall" at bounding box center [134, 227] width 155 height 20
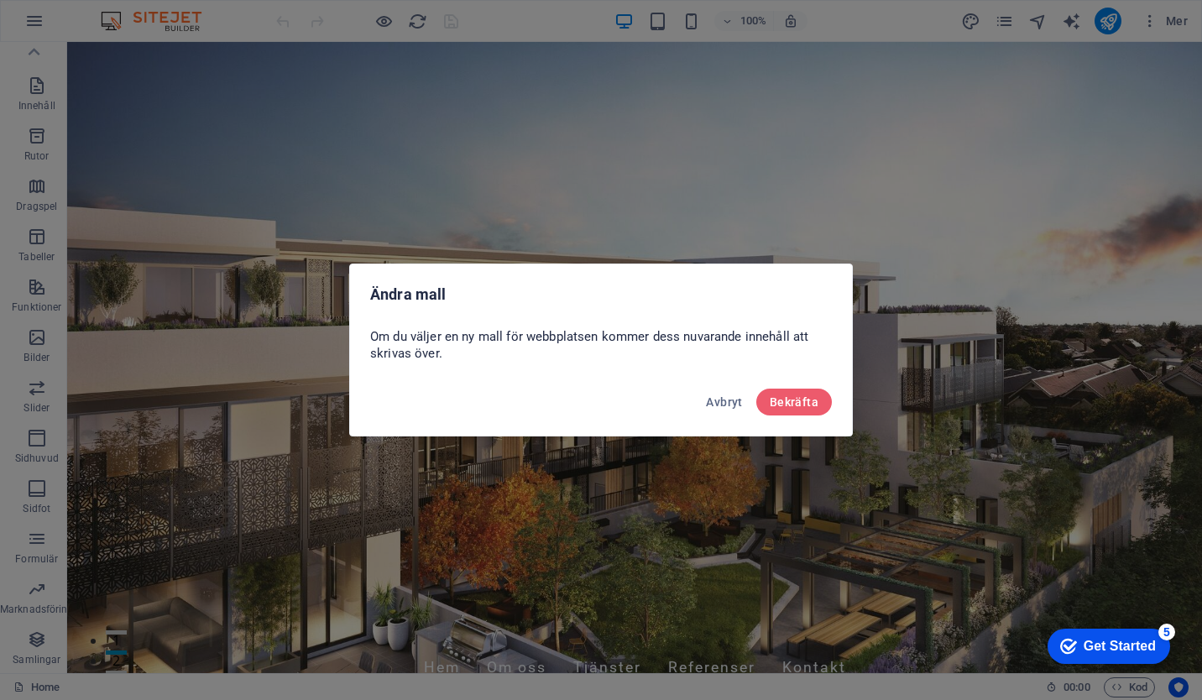
click at [787, 404] on span "Bekräfta" at bounding box center [794, 401] width 49 height 13
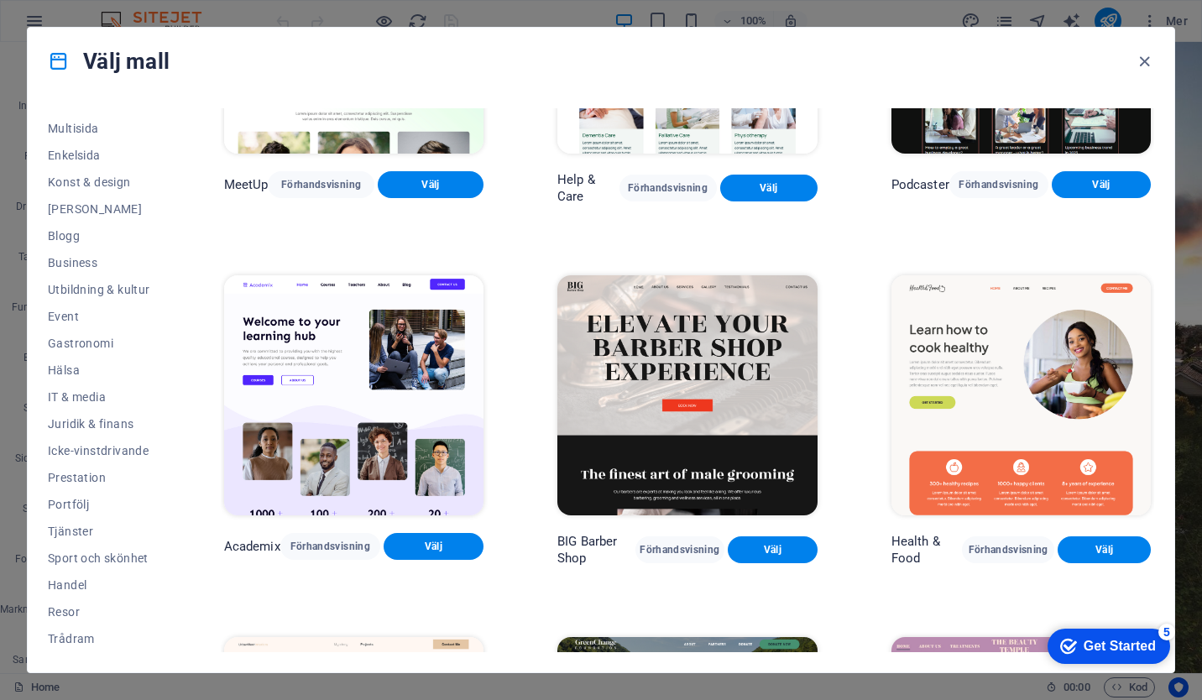
scroll to position [0, 0]
